Goal: Transaction & Acquisition: Subscribe to service/newsletter

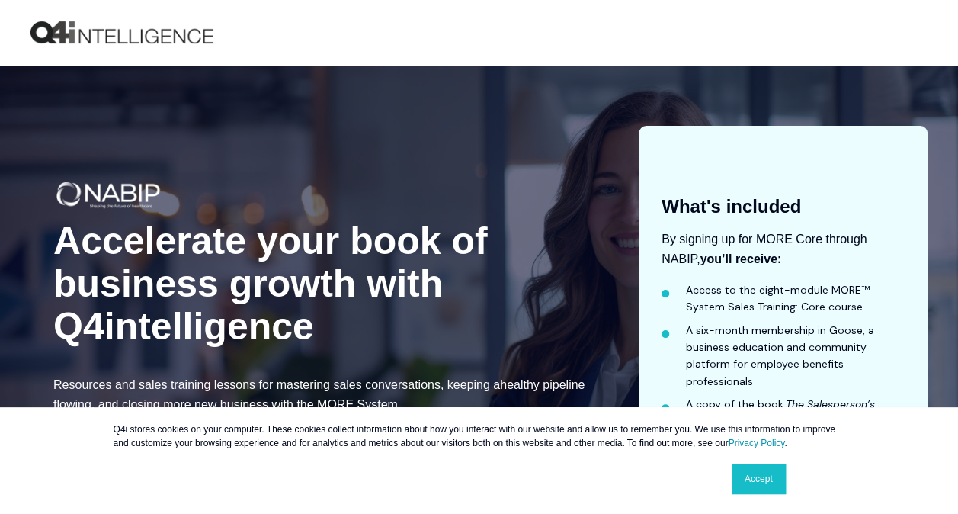
click at [752, 487] on link "Accept" at bounding box center [759, 479] width 54 height 30
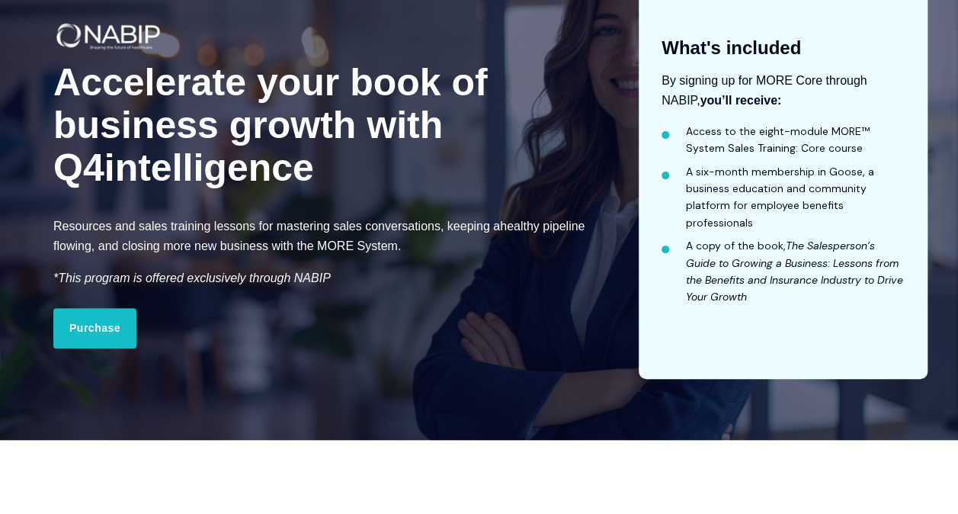
scroll to position [305, 0]
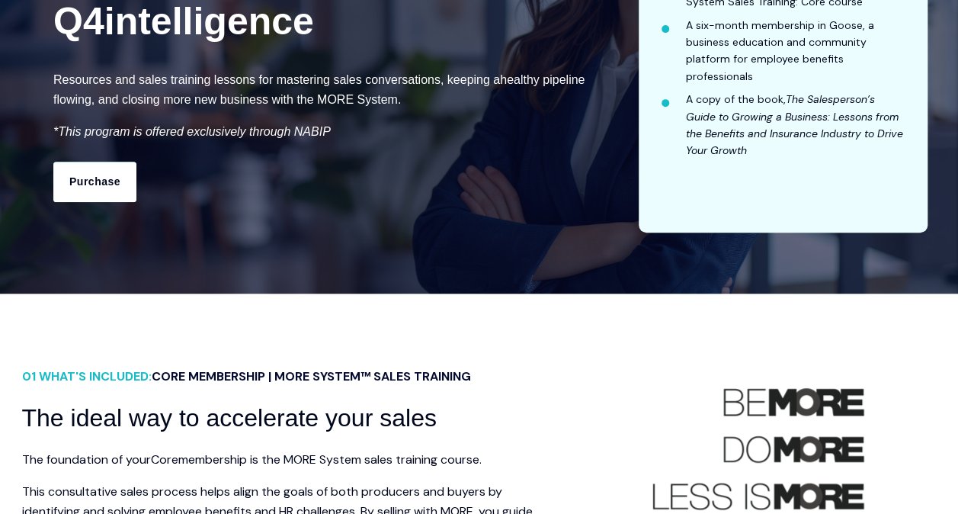
click at [90, 188] on link "Purchase" at bounding box center [94, 182] width 83 height 40
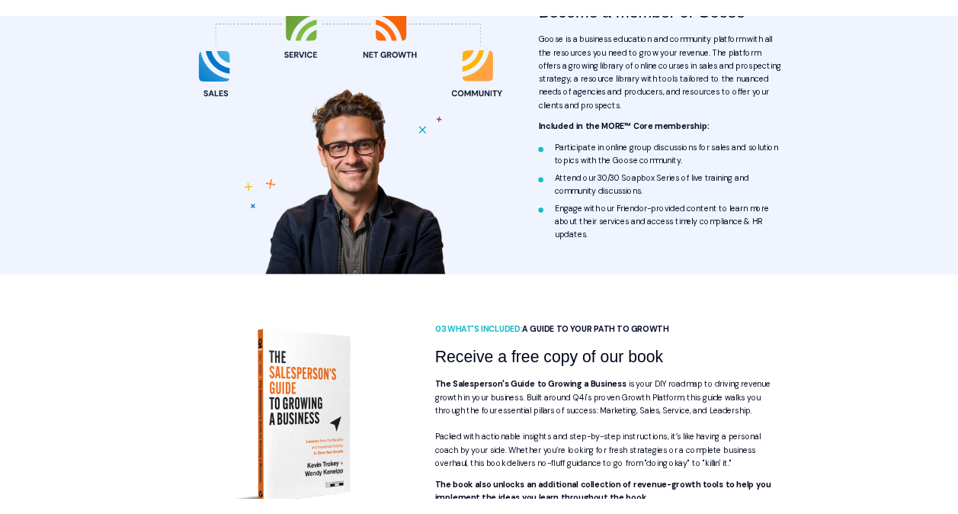
scroll to position [1372, 0]
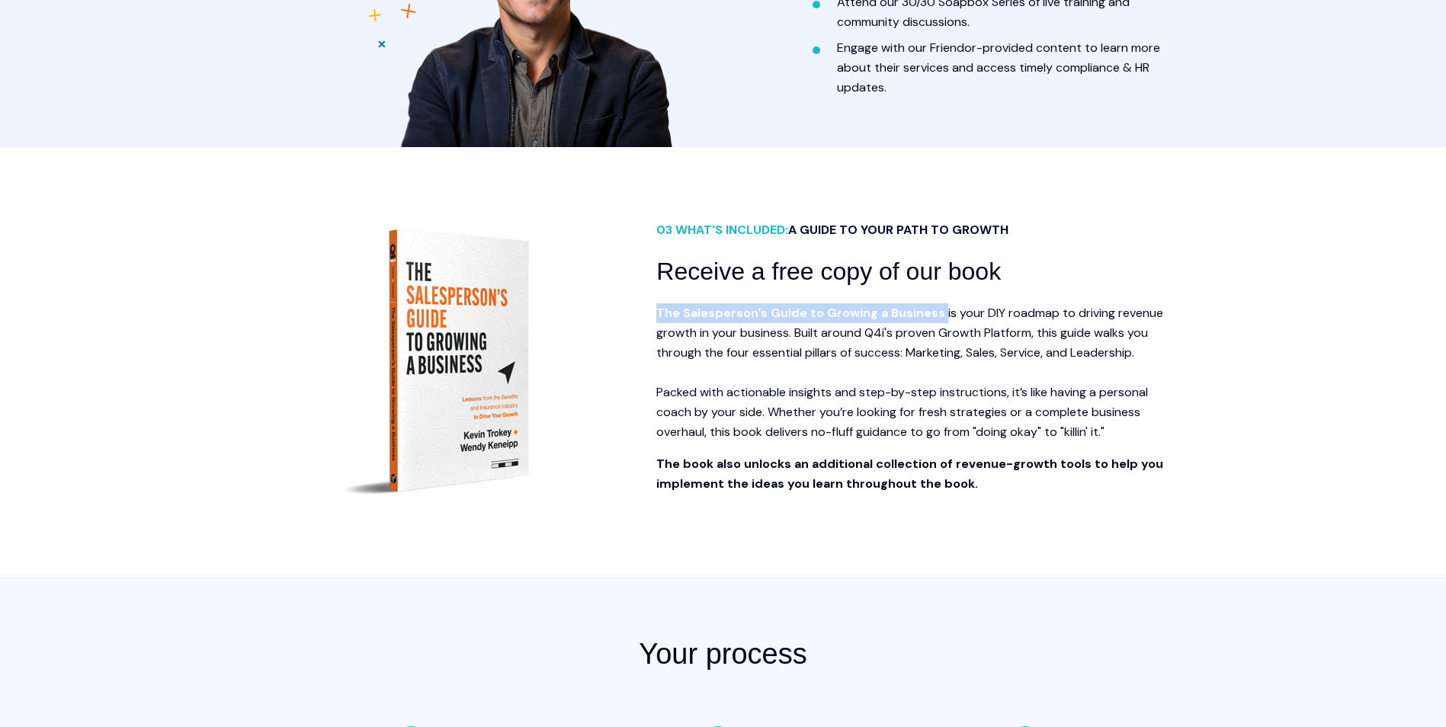
drag, startPoint x: 656, startPoint y: 314, endPoint x: 940, endPoint y: 319, distance: 283.6
click at [940, 319] on p "The Salesperson's Guide to Growing a Business is your DIY roadmap to driving re…" at bounding box center [918, 372] width 524 height 139
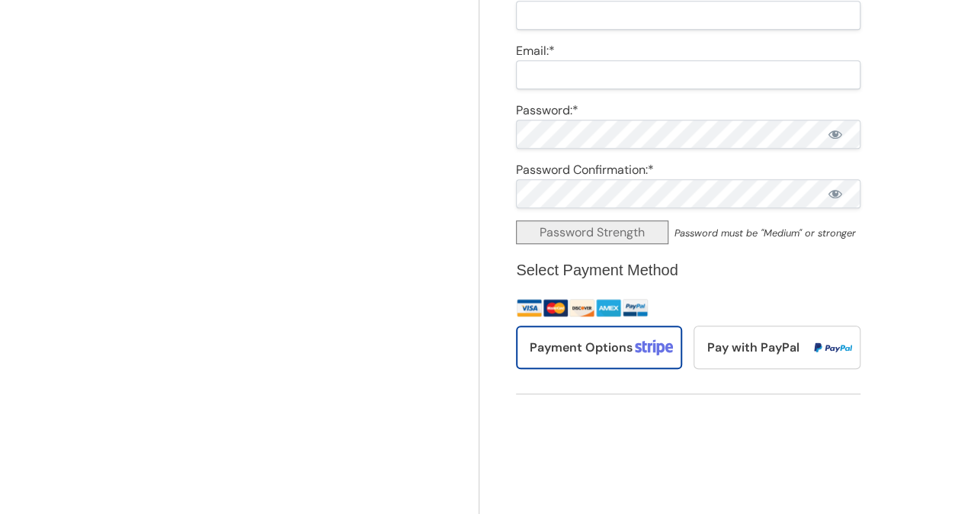
scroll to position [534, 0]
